Goal: Navigation & Orientation: Find specific page/section

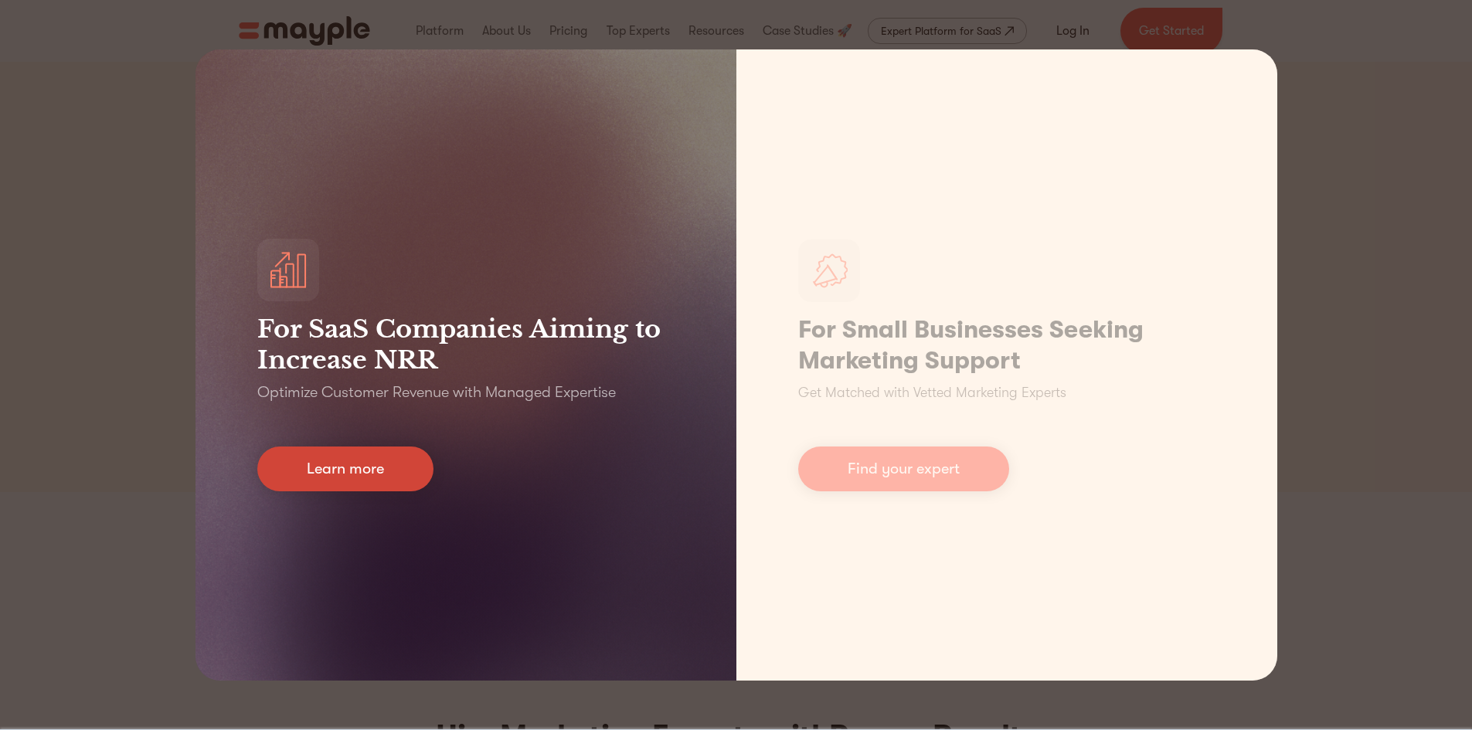
click at [382, 456] on link "Learn more" at bounding box center [345, 469] width 176 height 45
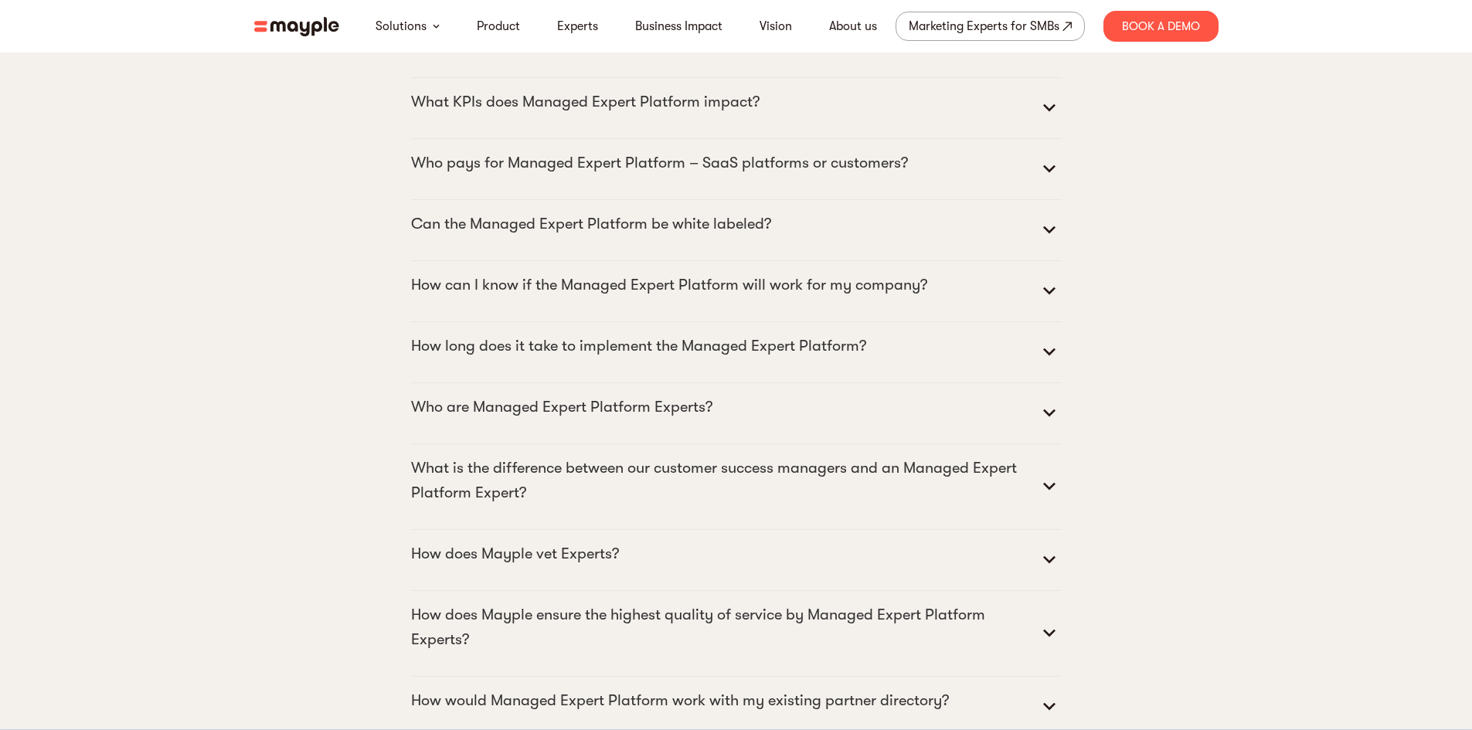
scroll to position [7159, 0]
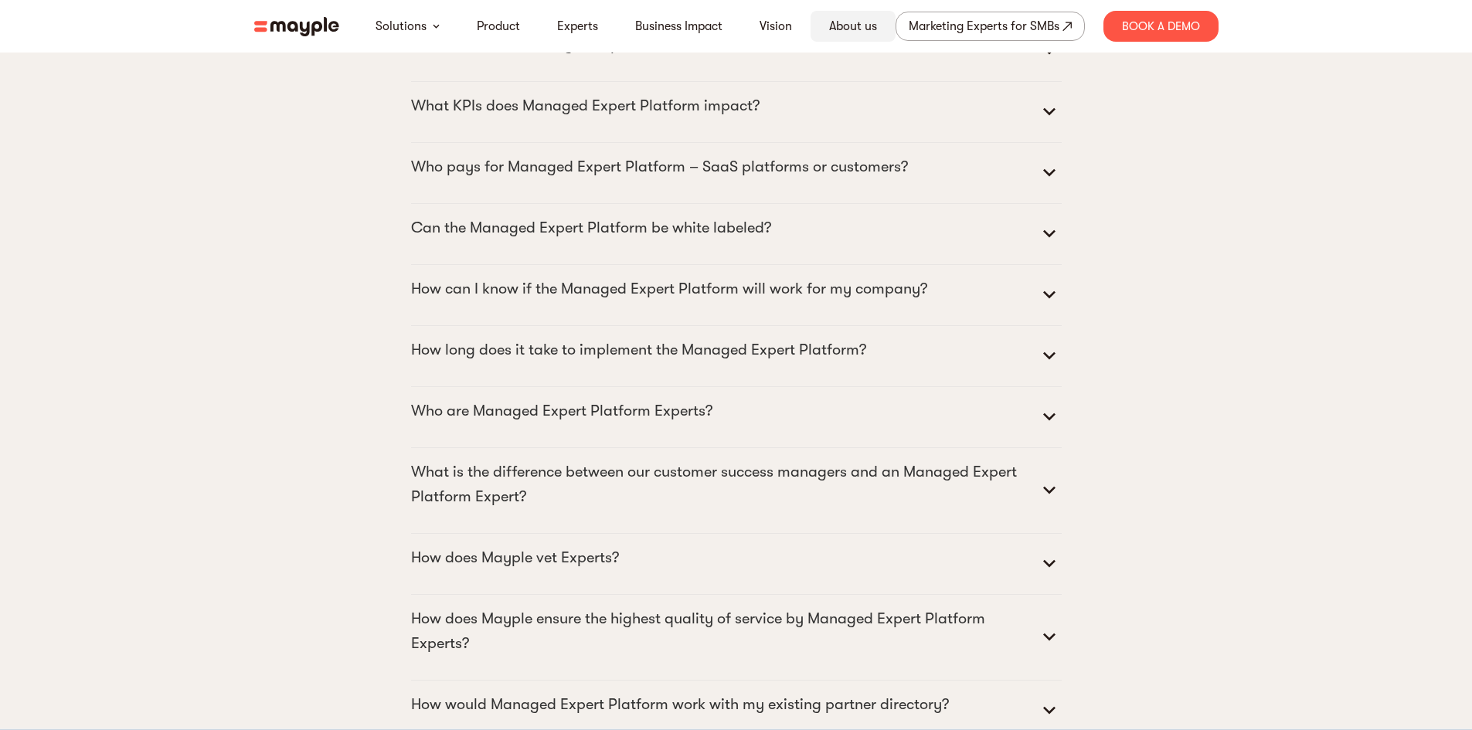
click at [858, 21] on link "About us" at bounding box center [853, 26] width 48 height 19
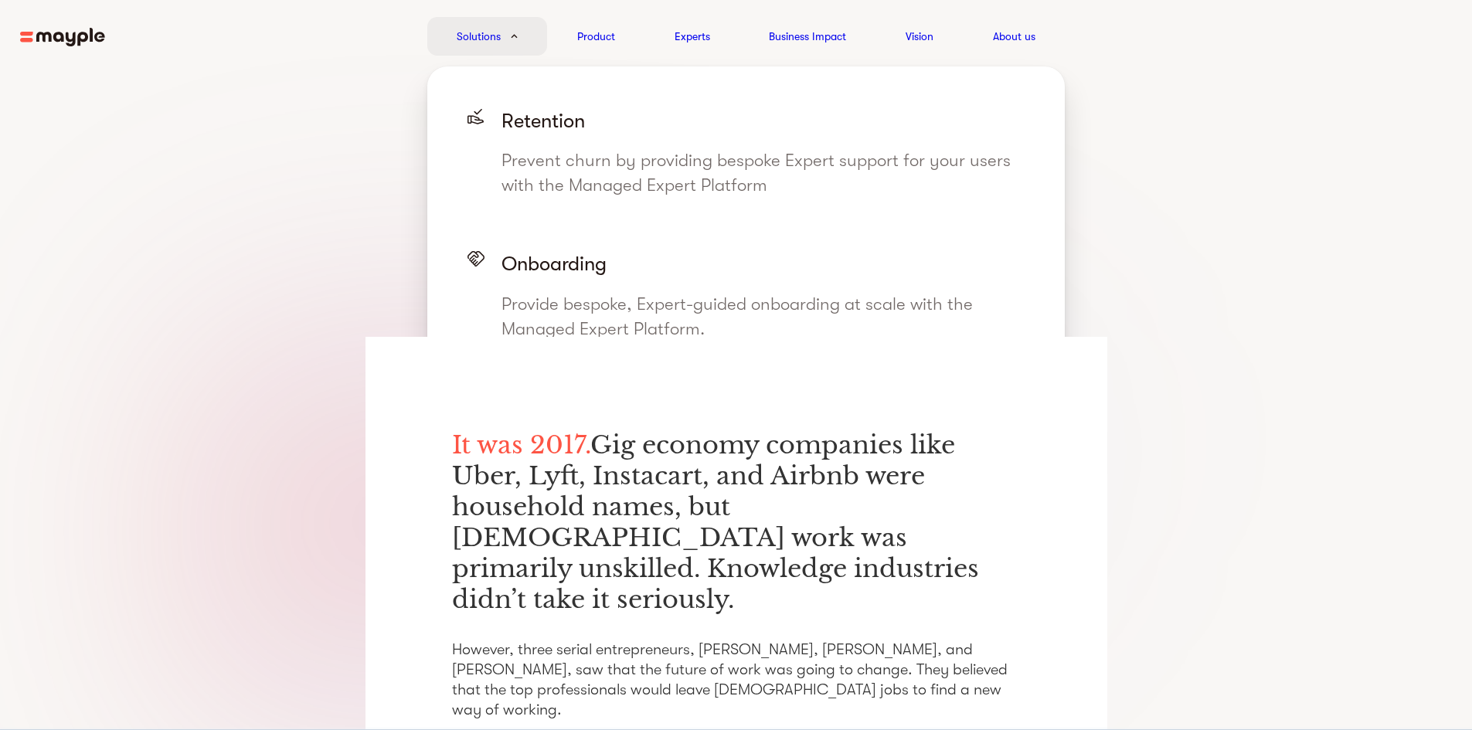
click at [517, 36] on img at bounding box center [514, 36] width 7 height 5
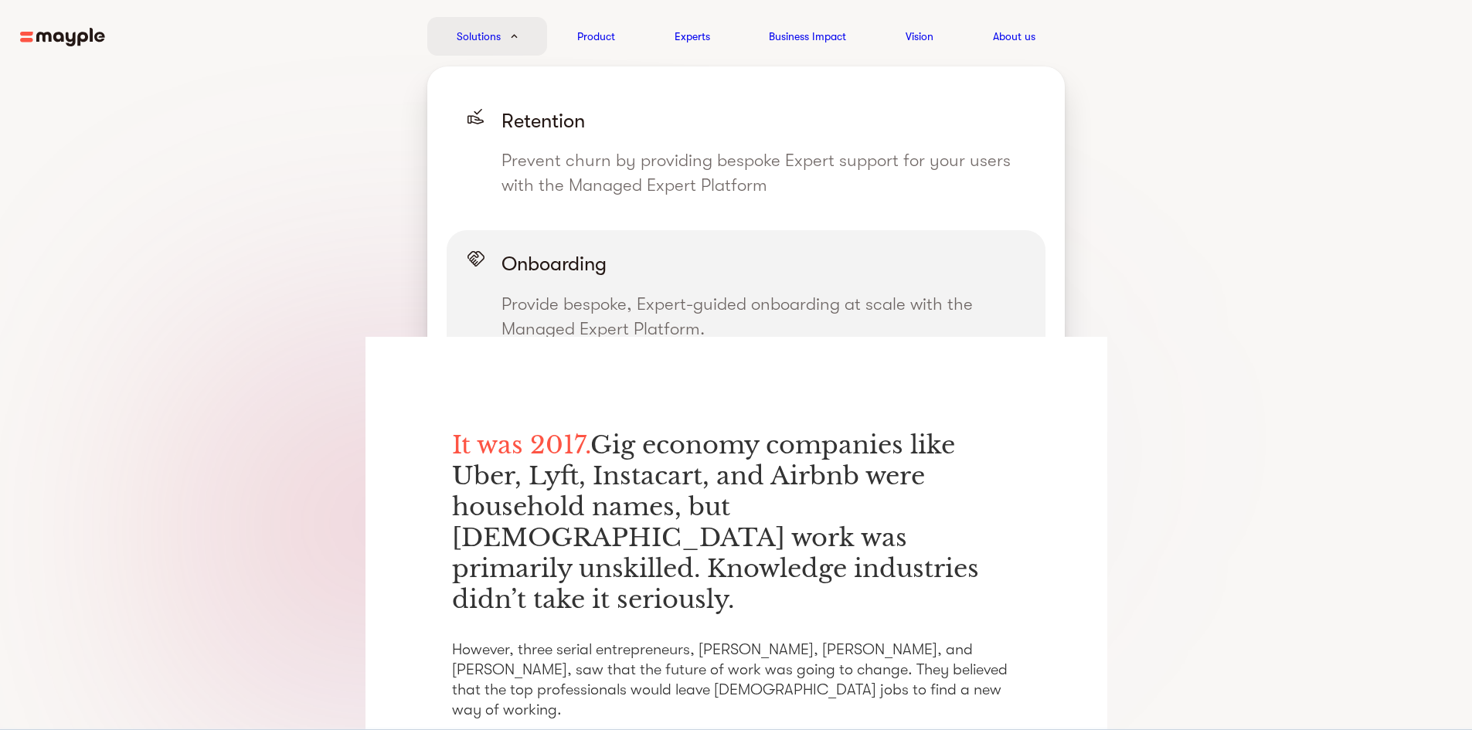
click at [562, 267] on p "Onboarding" at bounding box center [763, 264] width 524 height 29
